Goal: Obtain resource: Obtain resource

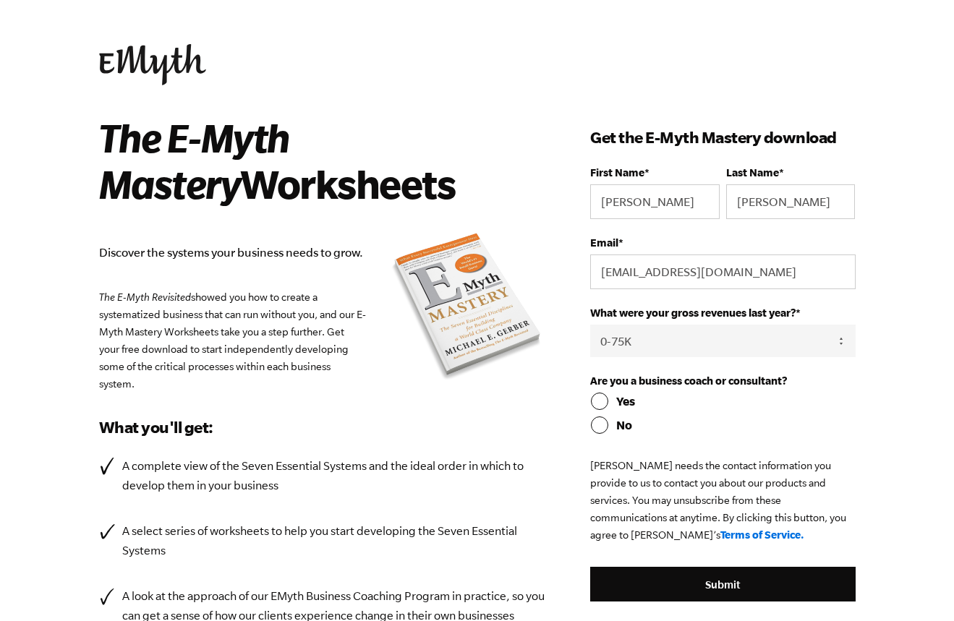
select select "0-75K"
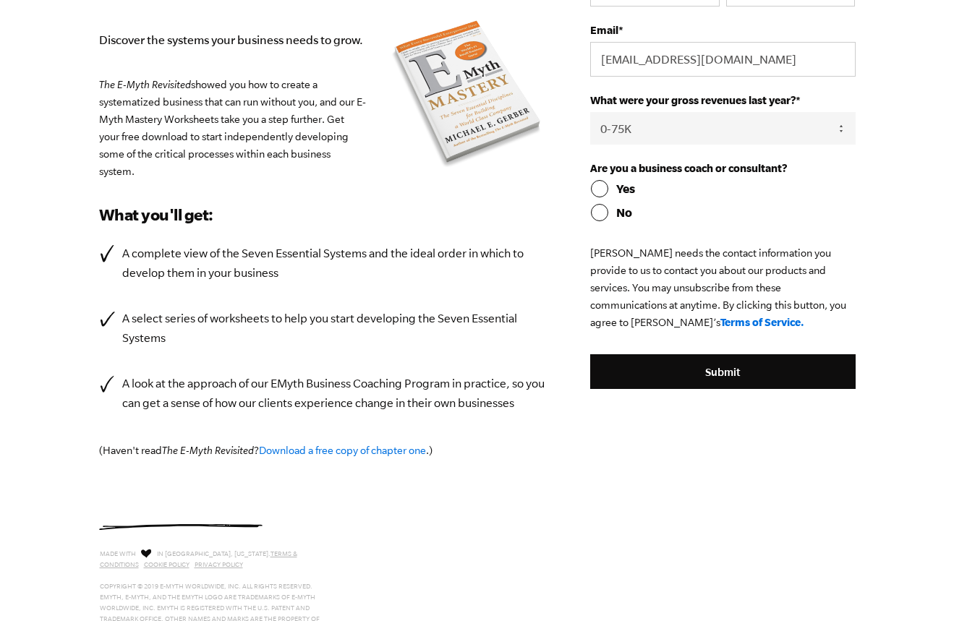
scroll to position [213, 0]
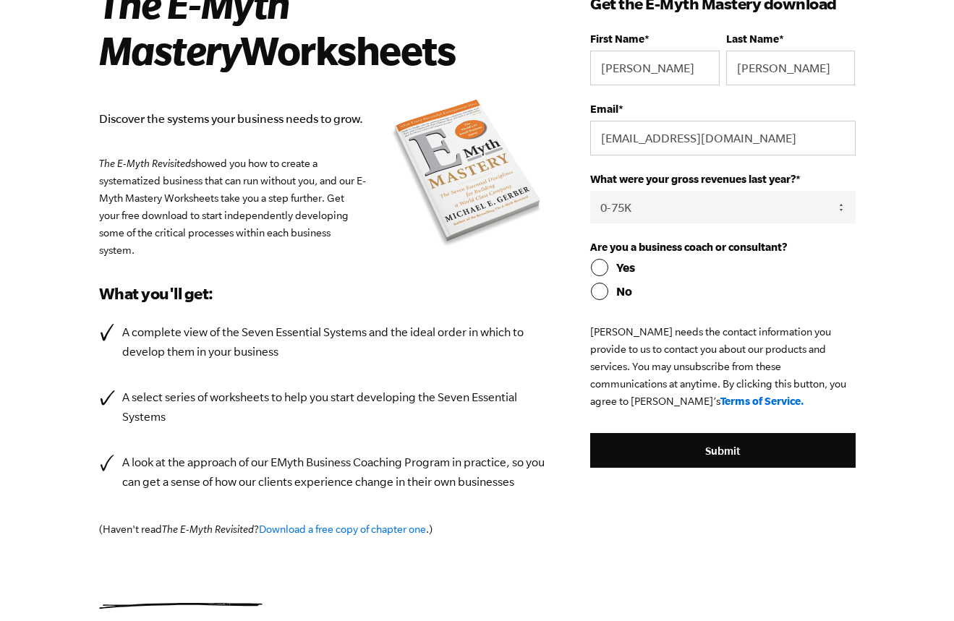
drag, startPoint x: 961, startPoint y: 132, endPoint x: 899, endPoint y: 221, distance: 109.1
click at [902, 221] on html "The E-Myth Mastery Worksheets Discover the systems your business needs to grow.…" at bounding box center [477, 176] width 954 height 621
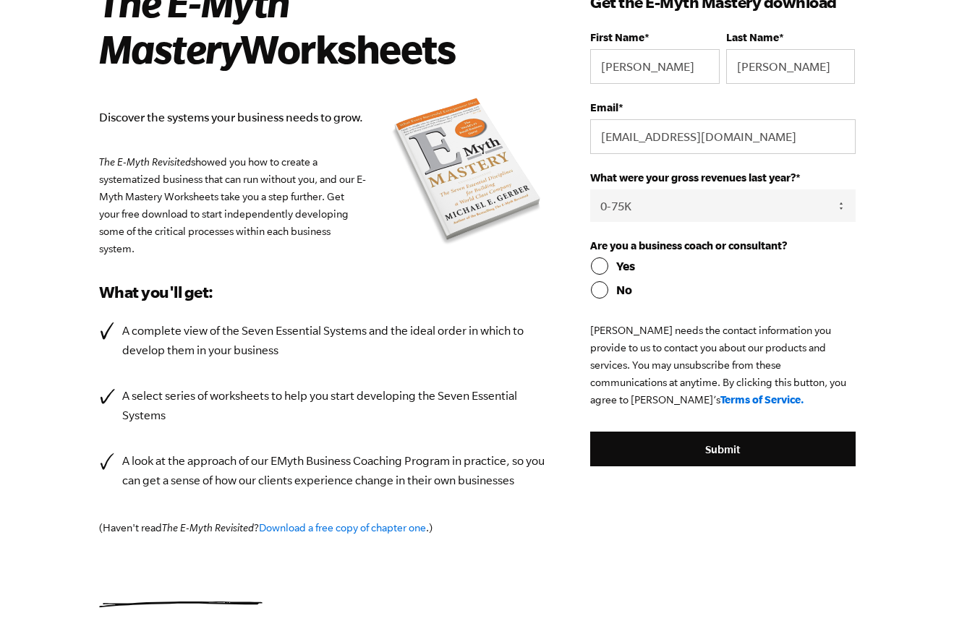
click at [605, 267] on input "Yes" at bounding box center [722, 265] width 265 height 17
radio input "true"
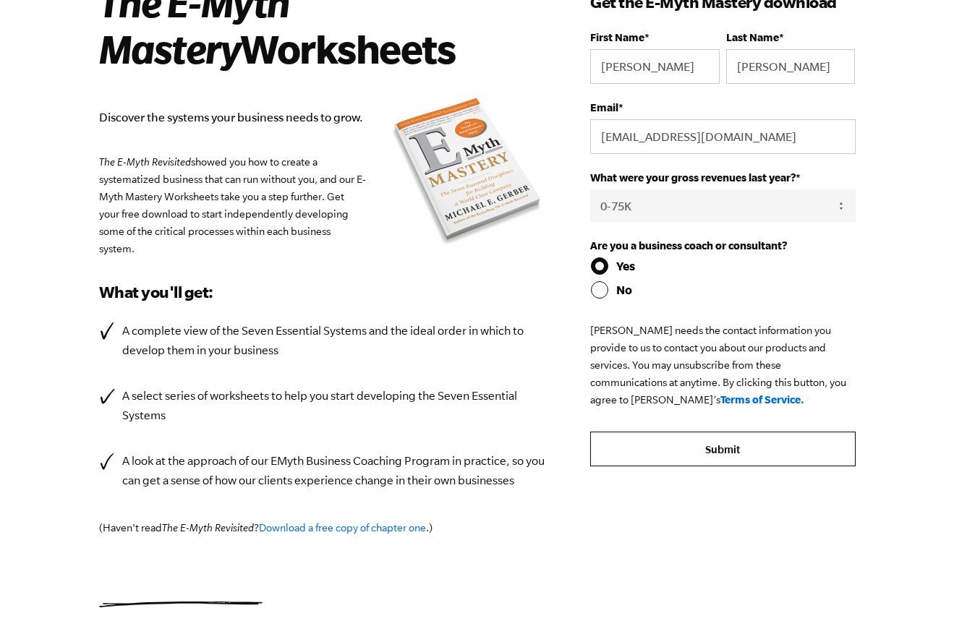
click at [725, 453] on input "Submit" at bounding box center [722, 449] width 265 height 35
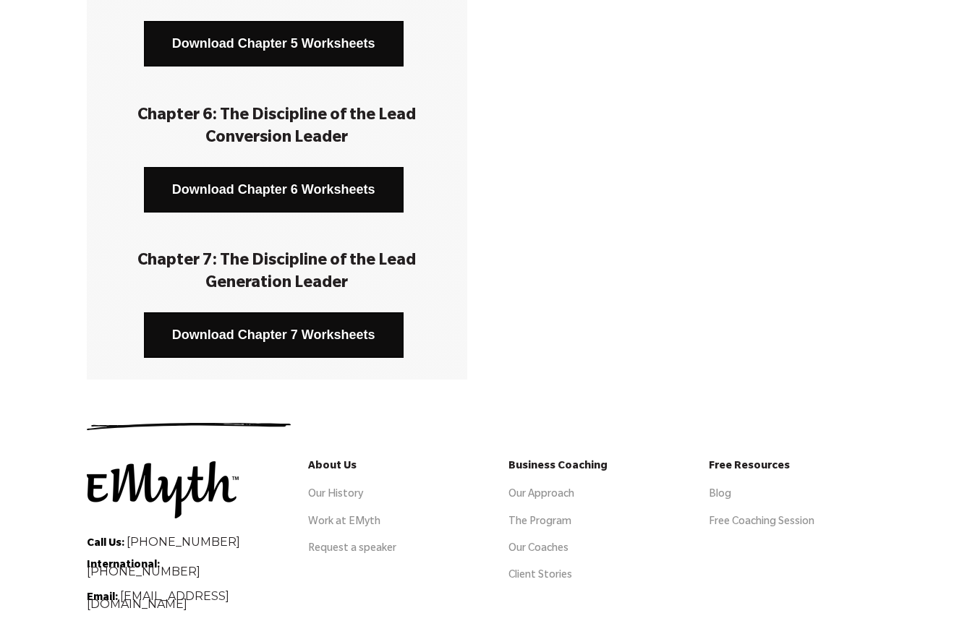
scroll to position [910, 0]
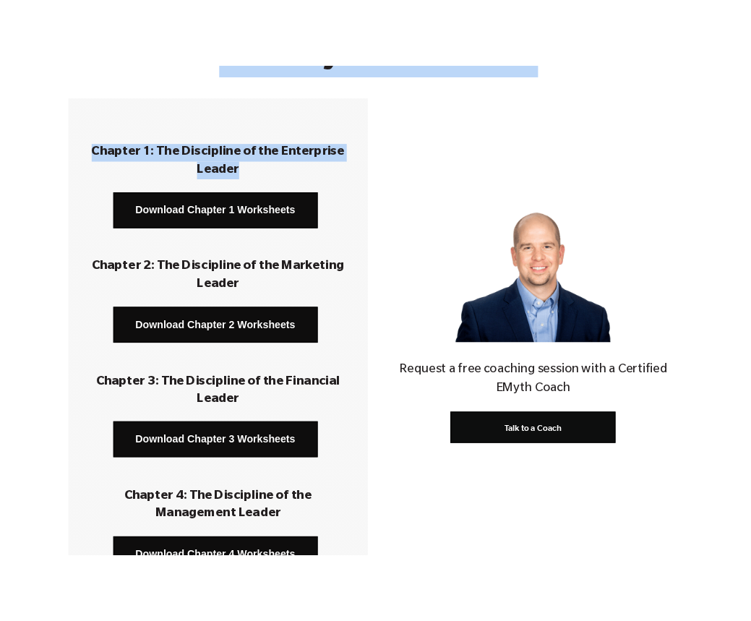
scroll to position [179, 0]
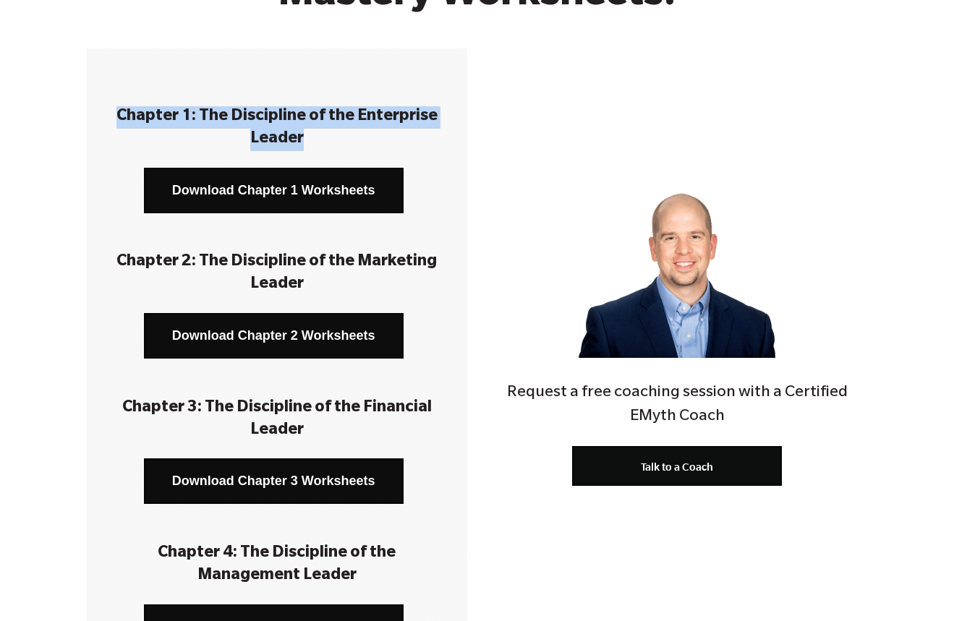
drag, startPoint x: 300, startPoint y: 27, endPoint x: 116, endPoint y: 128, distance: 210.0
click at [116, 128] on h3 "Chapter 1: The Discipline of the Enterprise Leader" at bounding box center [276, 128] width 337 height 45
copy h3 "Chapter 1: The Discipline of the Enterprise Leader"
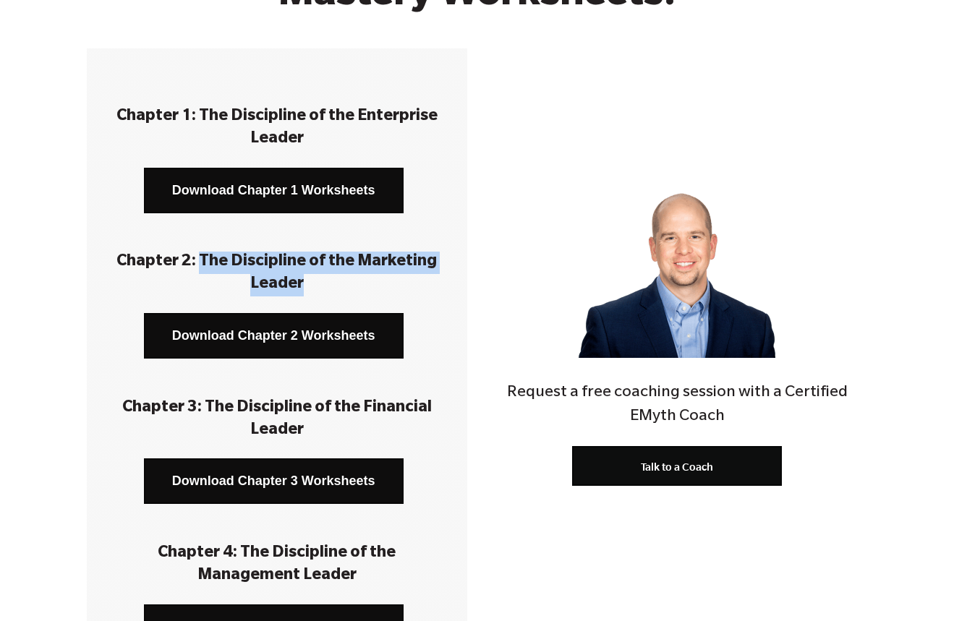
drag, startPoint x: 202, startPoint y: 260, endPoint x: 302, endPoint y: 288, distance: 103.9
click at [302, 288] on h3 "Chapter 2: The Discipline of the Marketing Leader" at bounding box center [276, 274] width 337 height 45
copy h3 "The Discipline of the Marketing Leader"
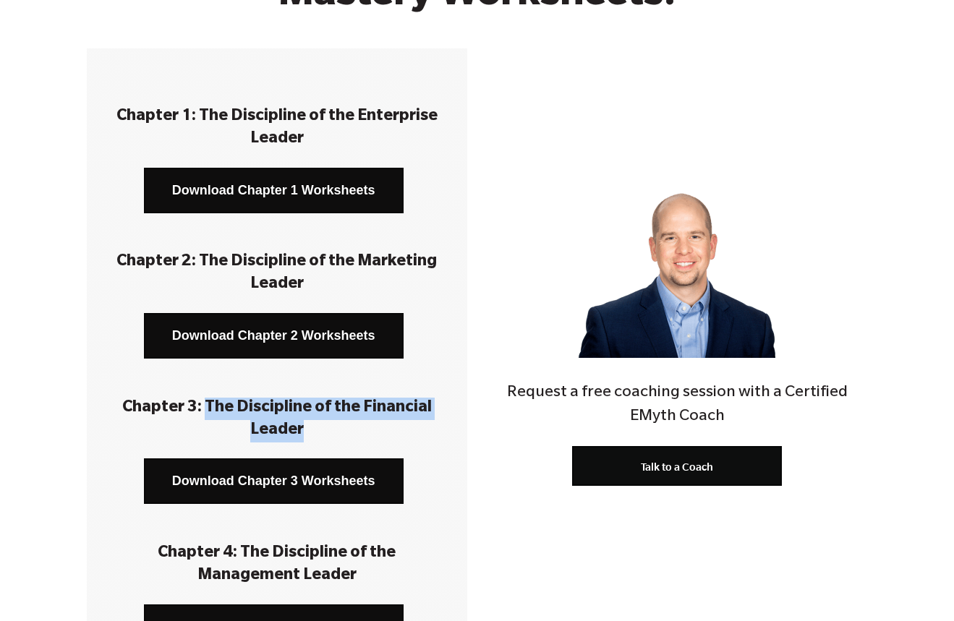
drag, startPoint x: 210, startPoint y: 406, endPoint x: 308, endPoint y: 434, distance: 101.8
click at [308, 434] on h3 "Chapter 3: The Discipline of the Financial Leader" at bounding box center [276, 420] width 337 height 45
copy h3 "The Discipline of the Financial Leader"
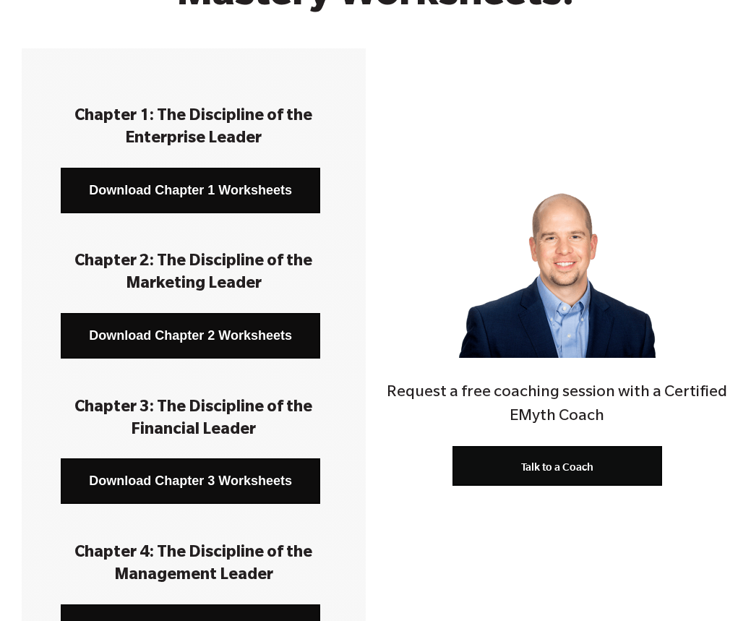
click at [205, 377] on h3 at bounding box center [193, 370] width 301 height 22
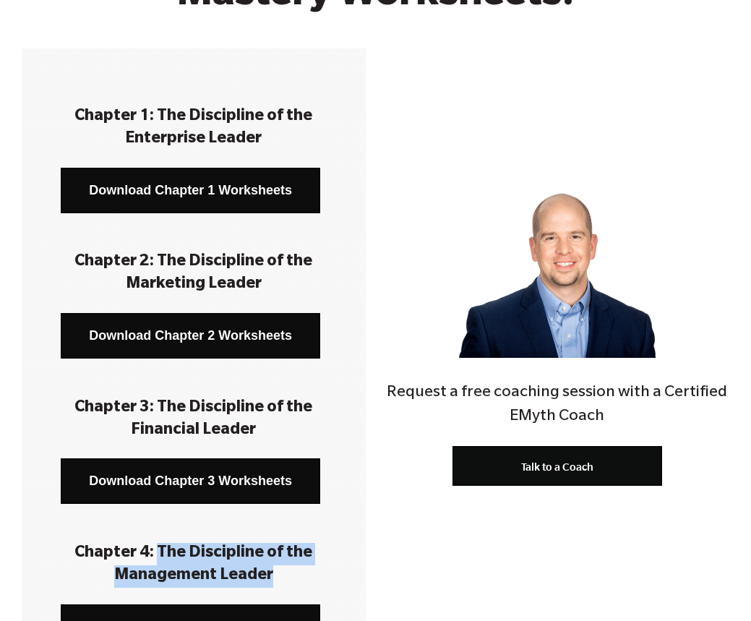
drag, startPoint x: 161, startPoint y: 552, endPoint x: 276, endPoint y: 570, distance: 116.4
click at [276, 570] on h3 "Chapter 4: The Discipline of the Management Leader" at bounding box center [193, 565] width 301 height 45
copy h3 "The Discipline of the Management Leader"
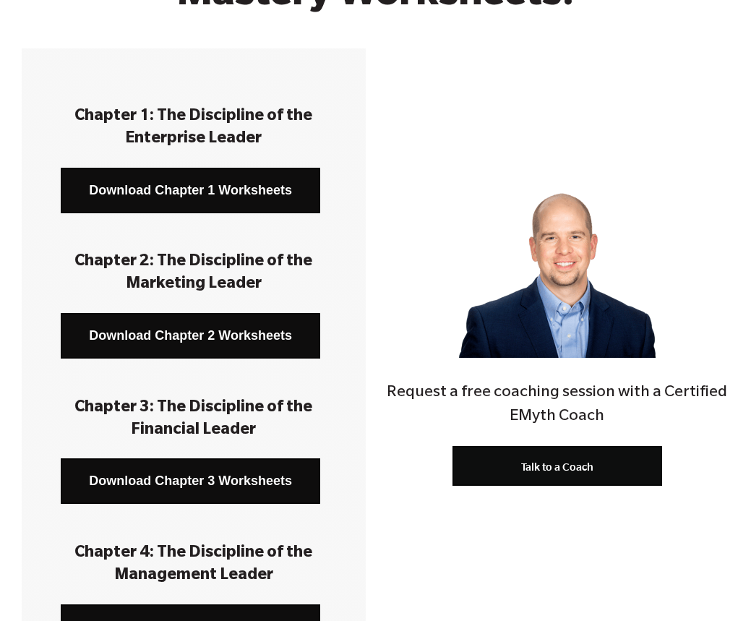
click at [31, 552] on div "Chapter 1: The Discipline of the Enterprise Leader Download Chapter 1 Worksheet…" at bounding box center [194, 578] width 344 height 1060
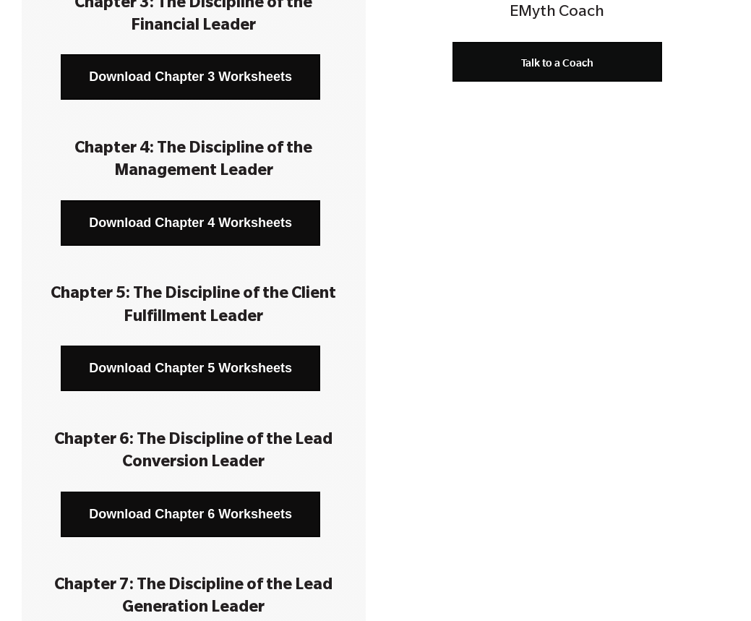
scroll to position [596, 0]
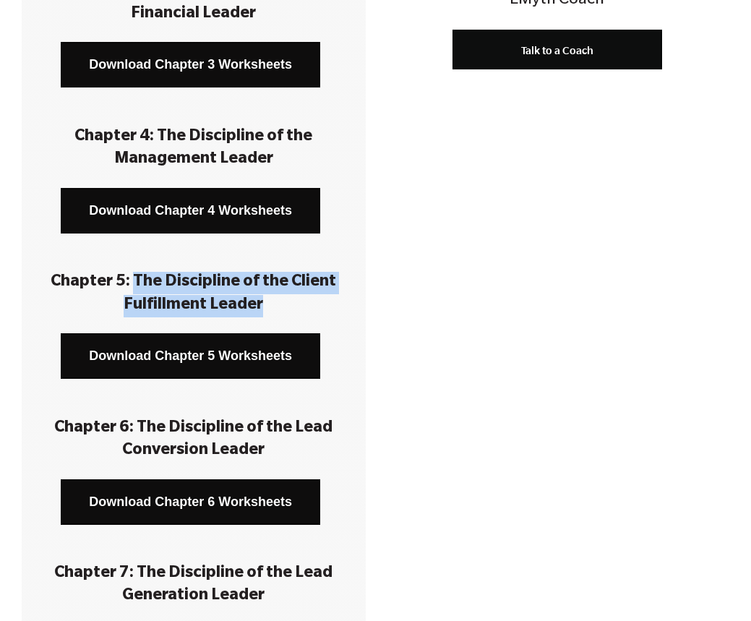
drag, startPoint x: 136, startPoint y: 279, endPoint x: 285, endPoint y: 301, distance: 150.5
click at [285, 301] on h3 "Chapter 5: The Discipline of the Client Fulfillment Leader" at bounding box center [193, 294] width 301 height 45
copy h3 "The Discipline of the Client Fulfillment Leader"
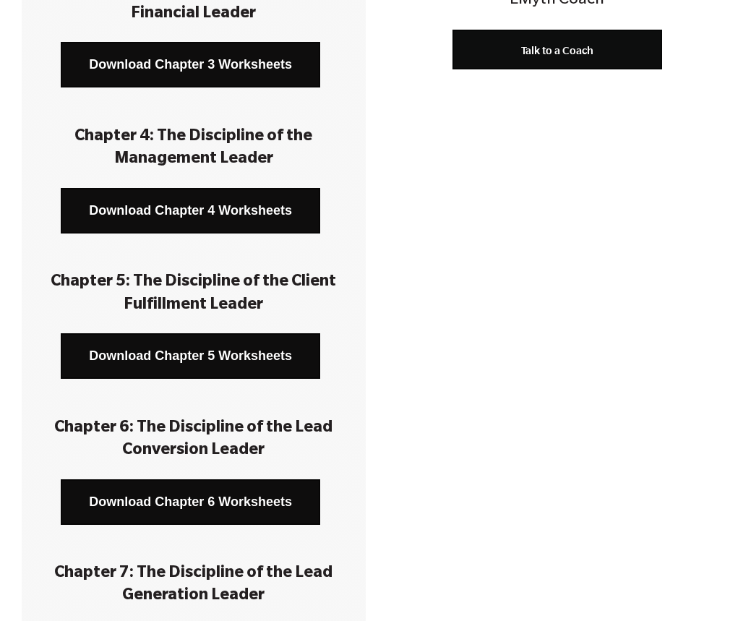
drag, startPoint x: 176, startPoint y: 432, endPoint x: 147, endPoint y: 425, distance: 29.6
click at [175, 432] on h3 "Chapter 6: The Discipline of the Lead Conversion Leader" at bounding box center [193, 440] width 301 height 45
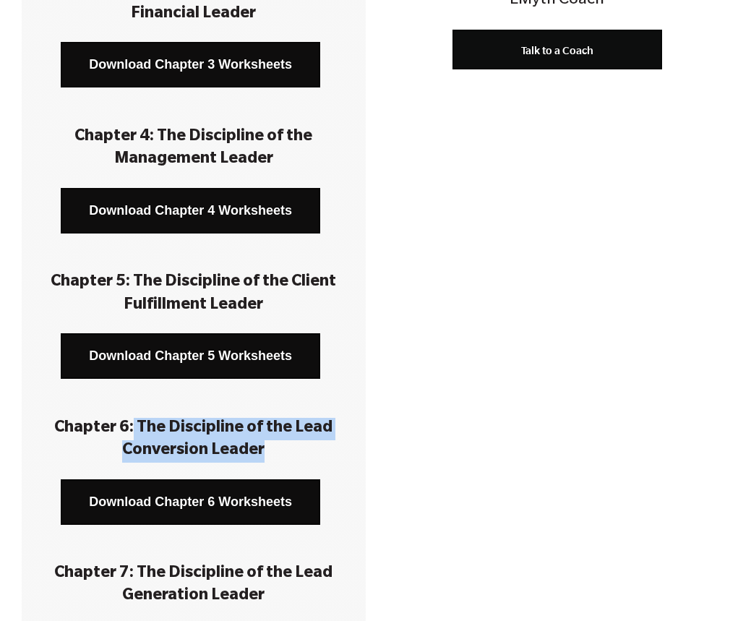
drag, startPoint x: 137, startPoint y: 426, endPoint x: 273, endPoint y: 452, distance: 137.7
click at [273, 452] on h3 "Chapter 6: The Discipline of the Lead Conversion Leader" at bounding box center [193, 440] width 301 height 45
copy h3 "The Discipline of the Lead Conversion Leader"
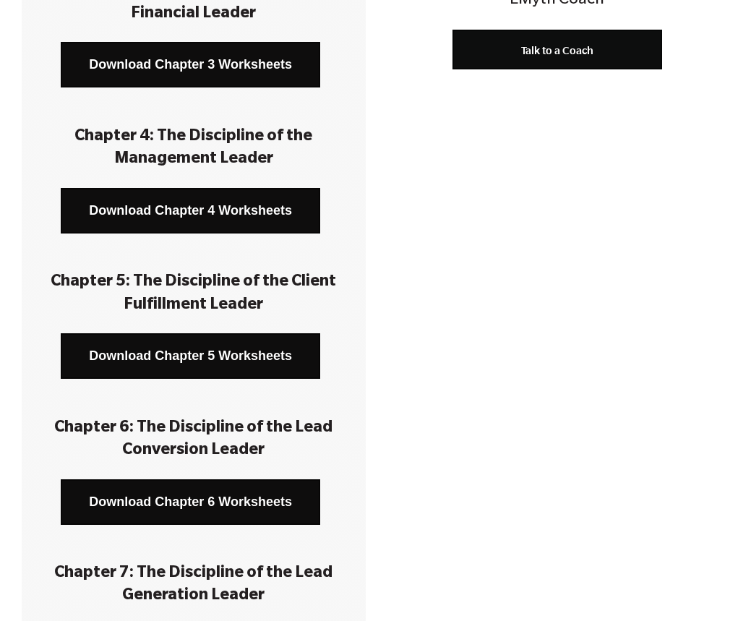
click at [171, 570] on h3 "Chapter 7: The Discipline of the Lead Generation Leader" at bounding box center [193, 585] width 301 height 45
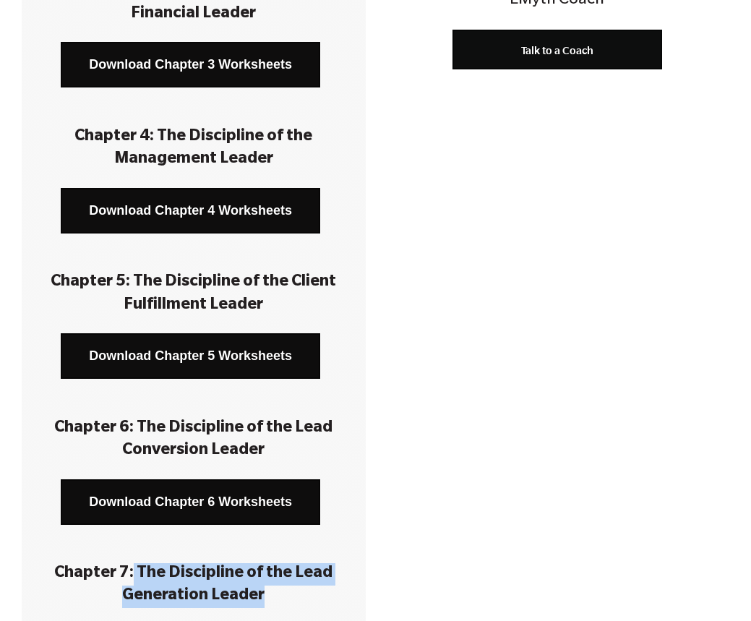
drag, startPoint x: 135, startPoint y: 571, endPoint x: 270, endPoint y: 594, distance: 136.3
click at [272, 591] on h3 "Chapter 7: The Discipline of the Lead Generation Leader" at bounding box center [193, 585] width 301 height 45
copy h3 "The Discipline of the Lead Generation Leader"
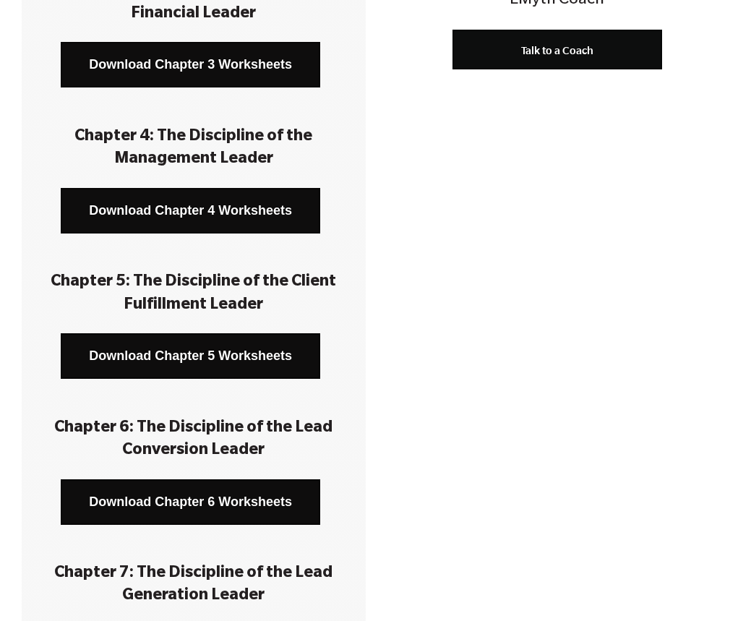
drag, startPoint x: 406, startPoint y: 36, endPoint x: 413, endPoint y: 44, distance: 10.7
click at [404, 38] on div "Talk to a Coach" at bounding box center [557, 50] width 344 height 40
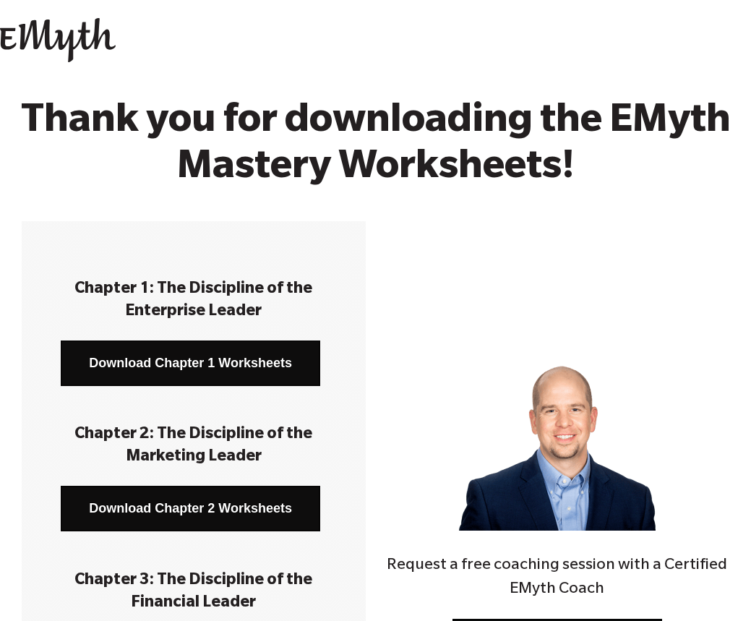
scroll to position [0, 0]
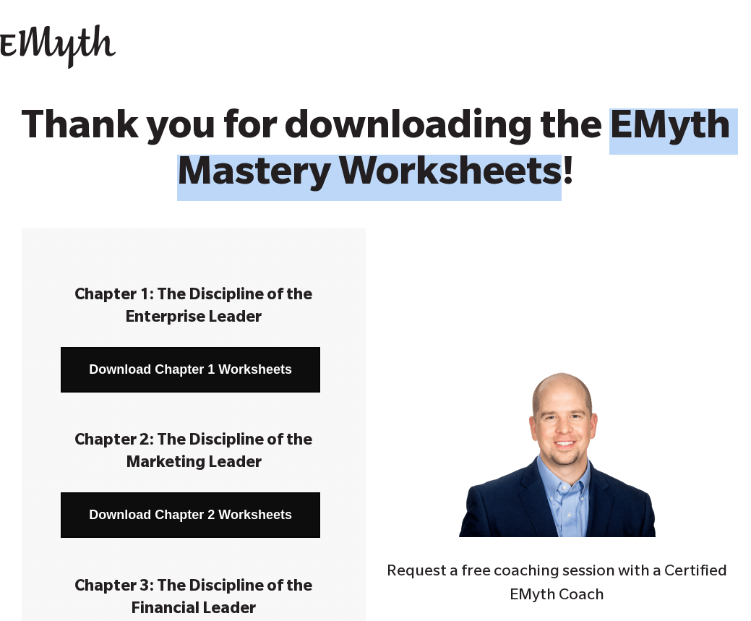
drag, startPoint x: 622, startPoint y: 124, endPoint x: 562, endPoint y: 192, distance: 90.7
click at [566, 187] on h2 "Thank you for downloading the EMyth Mastery Worksheets!" at bounding box center [375, 154] width 722 height 92
copy h2 "EMyth Mastery Worksheets"
